Goal: Information Seeking & Learning: Check status

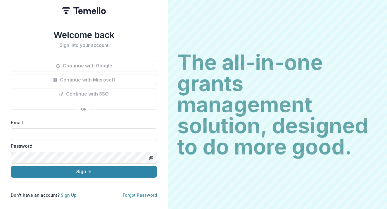
type input "**********"
click at [84, 169] on button "Sign In" at bounding box center [84, 172] width 146 height 12
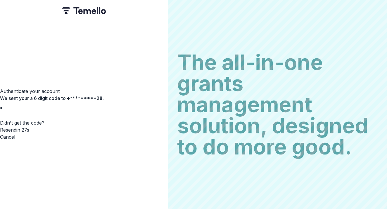
type input "*"
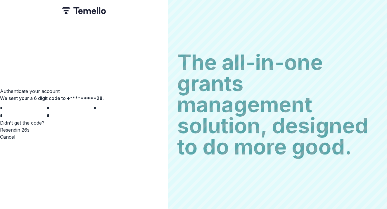
type input "*"
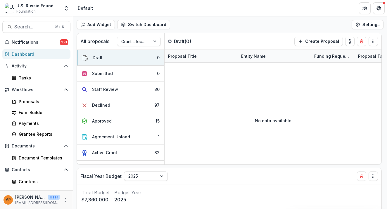
select select "******"
click at [97, 0] on header "Default" at bounding box center [230, 8] width 314 height 16
select select "******"
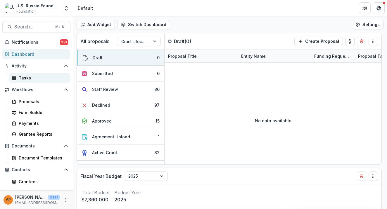
click at [37, 81] on link "Tasks" at bounding box center [39, 78] width 61 height 10
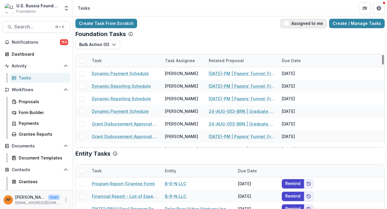
click at [289, 25] on span "button" at bounding box center [286, 23] width 5 height 5
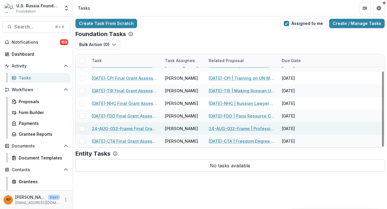
scroll to position [20, 0]
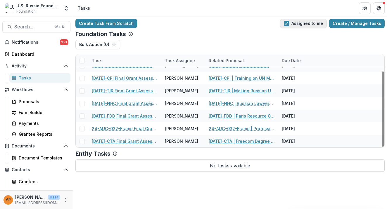
click at [295, 23] on button "Assigned to me" at bounding box center [303, 23] width 47 height 9
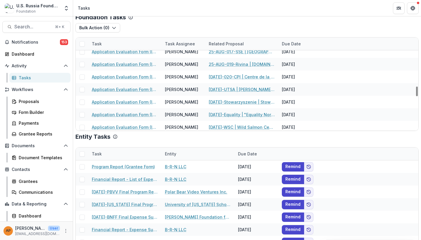
scroll to position [1074, 0]
click at [55, 0] on div "U.S. Russia Foundation Foundation Team Settings" at bounding box center [36, 8] width 73 height 16
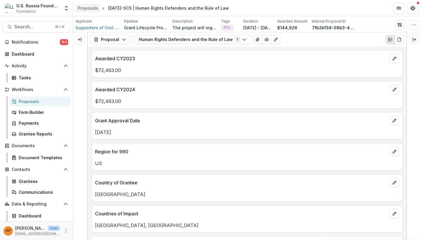
click at [97, 11] on link "Proposals" at bounding box center [87, 8] width 25 height 8
click at [173, 39] on button "Human Rights Defenders and the Rule of Law 1" at bounding box center [193, 39] width 116 height 9
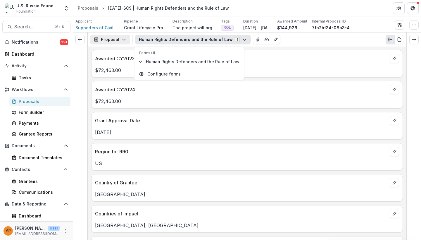
click at [123, 42] on icon "button" at bounding box center [124, 39] width 5 height 5
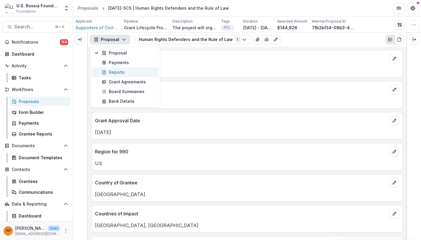
click at [127, 74] on div "Reports" at bounding box center [129, 72] width 54 height 6
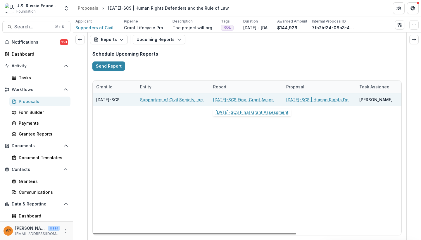
click at [231, 97] on link "23-APR-19-SCS Final Grant Assessment" at bounding box center [246, 100] width 66 height 6
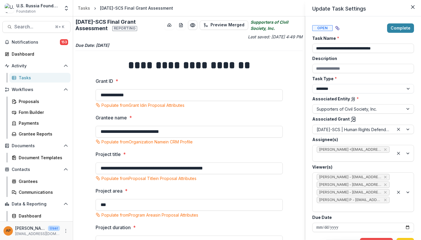
click at [84, 11] on div "**********" at bounding box center [210, 120] width 421 height 240
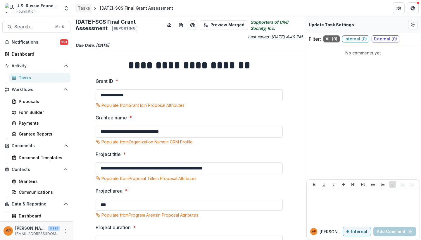
click at [86, 6] on div "Tasks" at bounding box center [84, 8] width 12 height 6
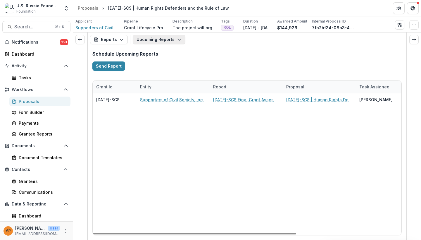
click at [162, 44] on button "Upcoming Reports" at bounding box center [159, 39] width 53 height 9
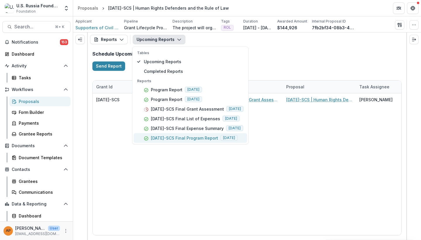
click at [183, 136] on p "23-APR-19-SCS Final Program Report" at bounding box center [184, 138] width 67 height 6
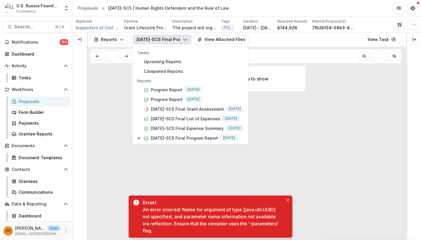
click at [224, 171] on div "No data to show" at bounding box center [247, 152] width 117 height 172
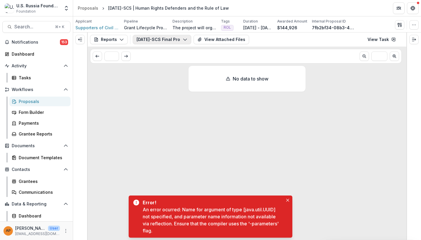
click at [164, 39] on button "23-APR-19-SCS Final Program Report" at bounding box center [162, 39] width 59 height 9
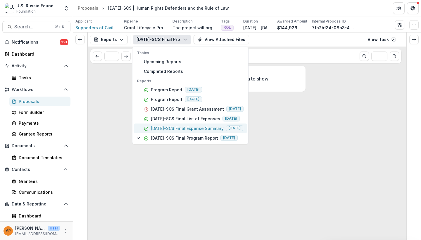
click at [182, 130] on p "23-APR-19-SCS Final Expense Summary" at bounding box center [187, 128] width 73 height 6
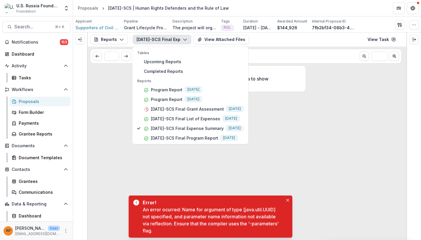
click at [205, 177] on div "No data to show" at bounding box center [247, 152] width 117 height 172
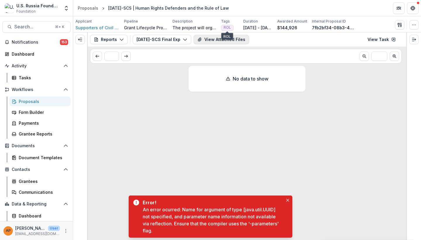
click at [229, 41] on button "View Attached Files" at bounding box center [222, 39] width 56 height 9
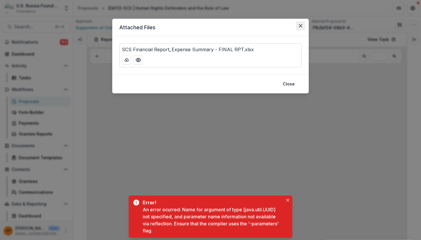
click at [303, 25] on button "Close" at bounding box center [300, 25] width 9 height 9
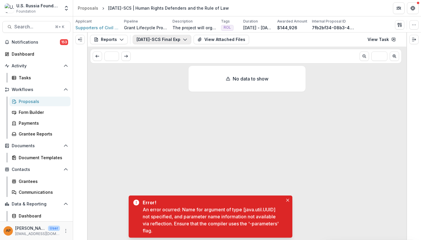
click at [180, 40] on button "23-APR-19-SCS Final Expense Summary" at bounding box center [162, 39] width 59 height 9
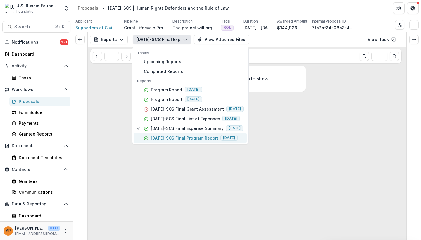
click at [188, 140] on p "23-APR-19-SCS Final Program Report" at bounding box center [184, 138] width 67 height 6
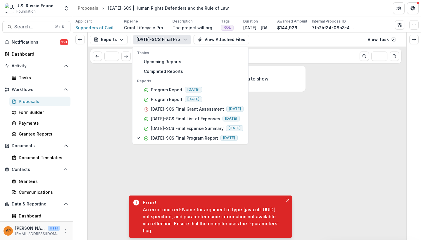
click at [200, 162] on div "No data to show" at bounding box center [247, 152] width 117 height 172
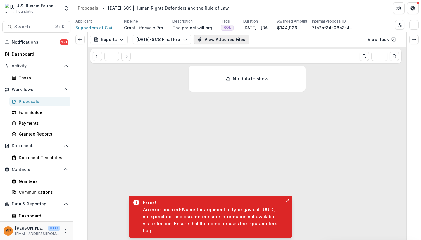
click at [200, 38] on icon "View Attached Files" at bounding box center [200, 39] width 5 height 5
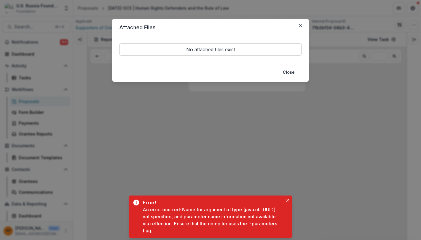
click at [299, 31] on header "Attached Files" at bounding box center [210, 28] width 197 height 18
click at [299, 24] on button "Close" at bounding box center [300, 25] width 9 height 9
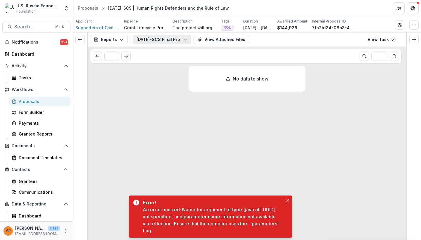
click at [166, 41] on button "23-APR-19-SCS Final Program Report" at bounding box center [162, 39] width 59 height 9
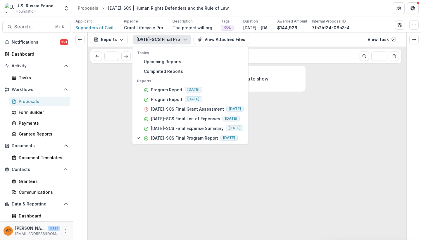
click at [262, 208] on div "No data to show" at bounding box center [247, 152] width 117 height 172
